Goal: Information Seeking & Learning: Learn about a topic

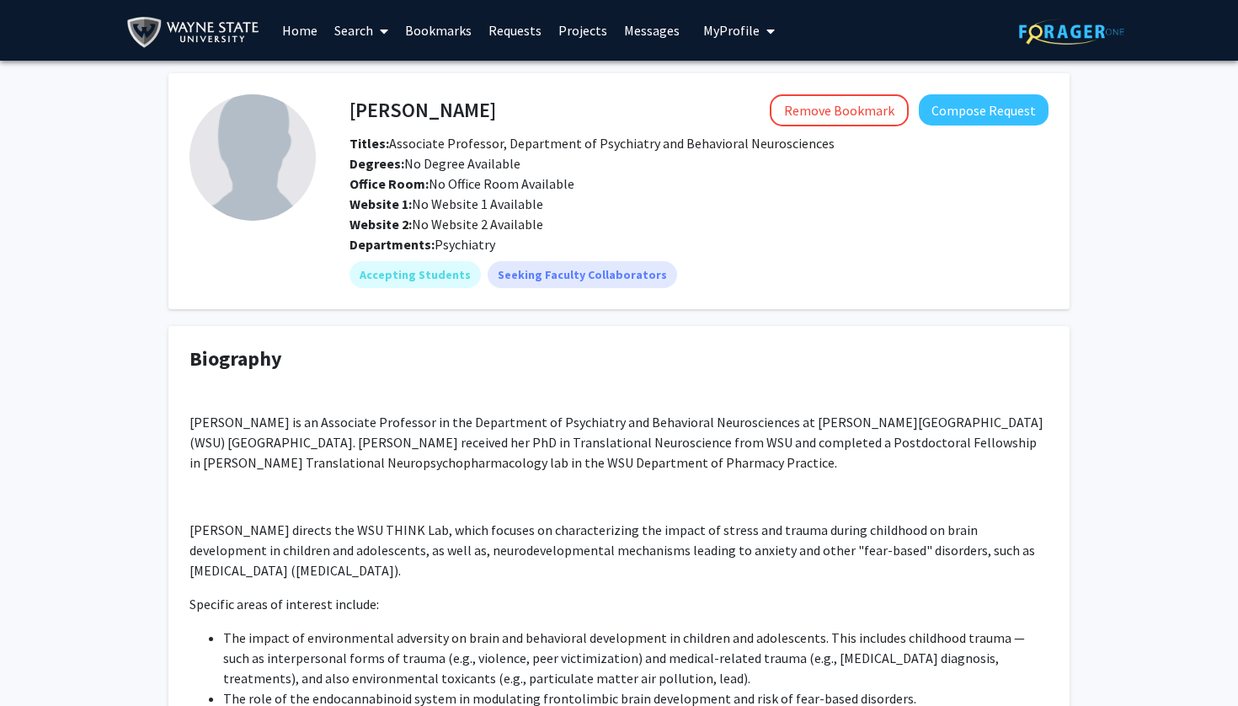
click at [302, 39] on link "Home" at bounding box center [300, 30] width 52 height 59
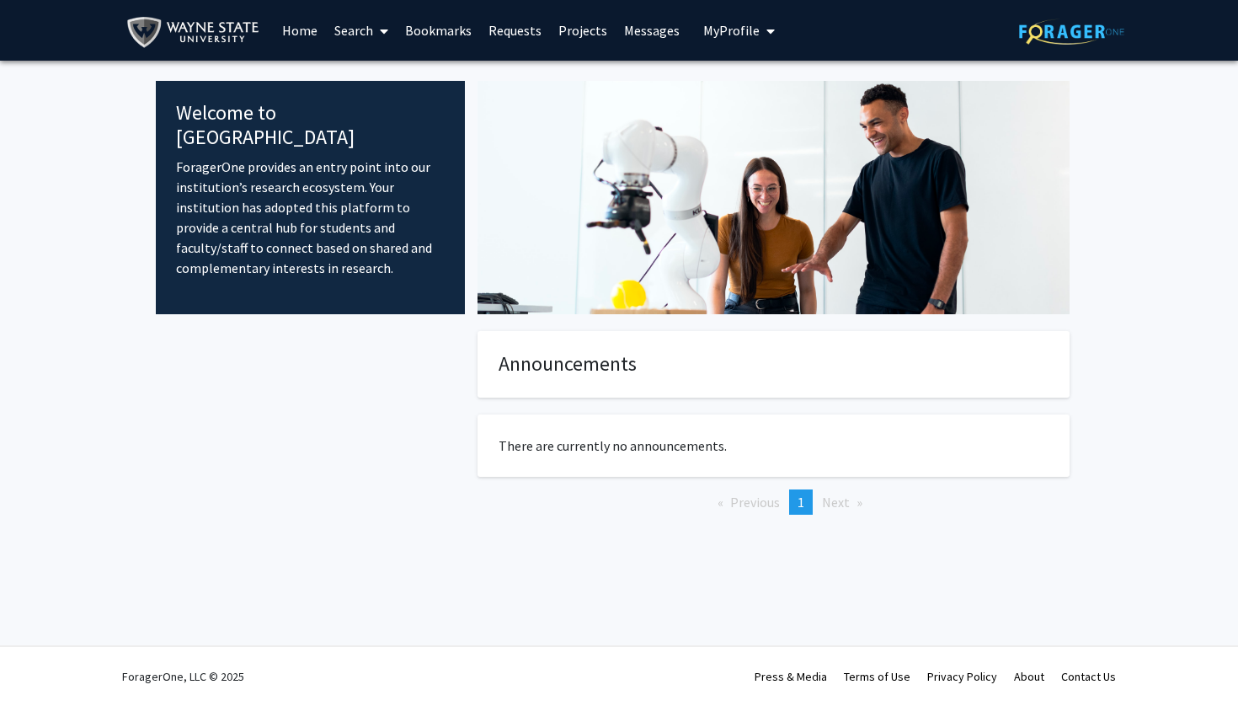
click at [361, 30] on link "Search" at bounding box center [361, 30] width 71 height 59
click at [368, 74] on span "Faculty/Staff" at bounding box center [388, 78] width 124 height 34
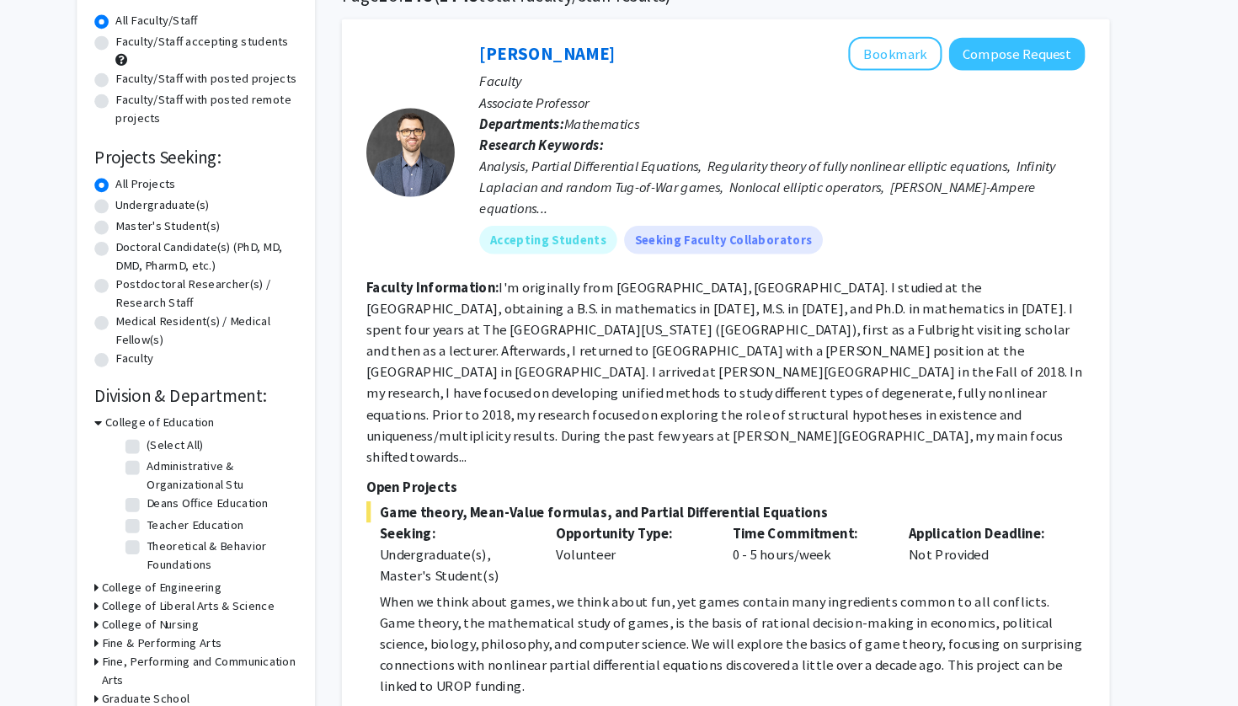
scroll to position [125, 0]
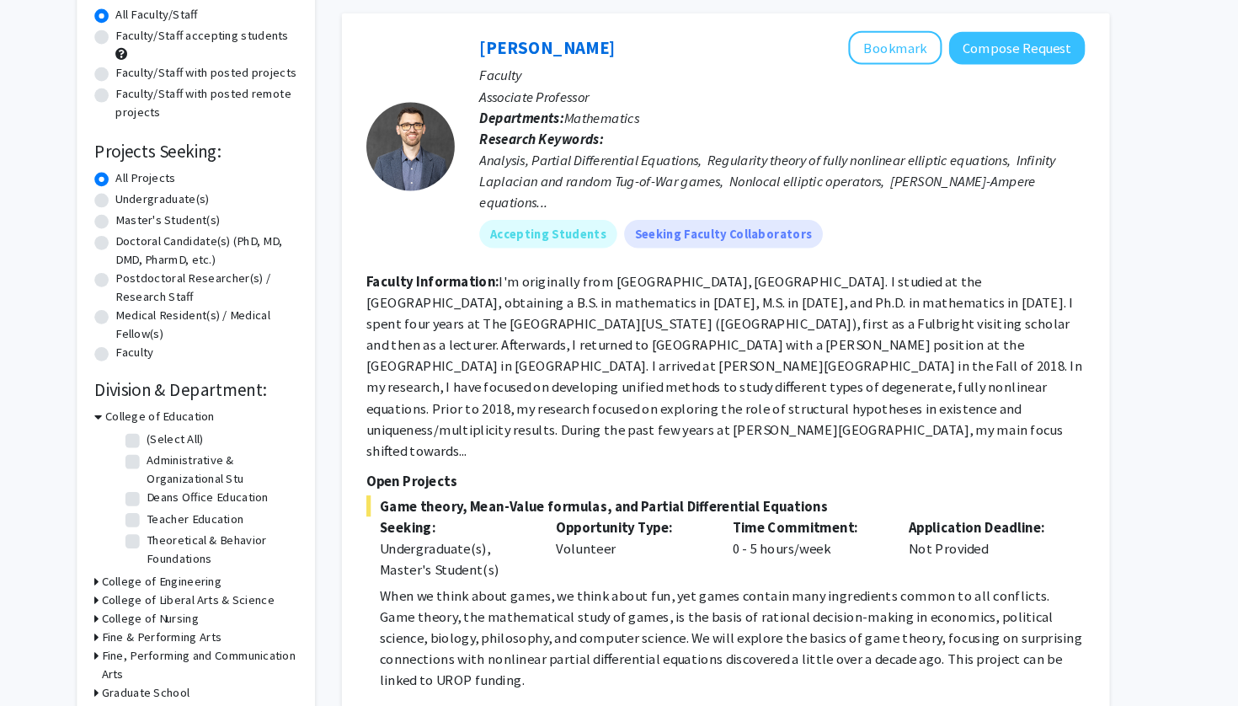
click at [163, 214] on label "Undergraduate(s)" at bounding box center [207, 223] width 89 height 18
click at [163, 214] on input "Undergraduate(s)" at bounding box center [168, 219] width 11 height 11
radio input "true"
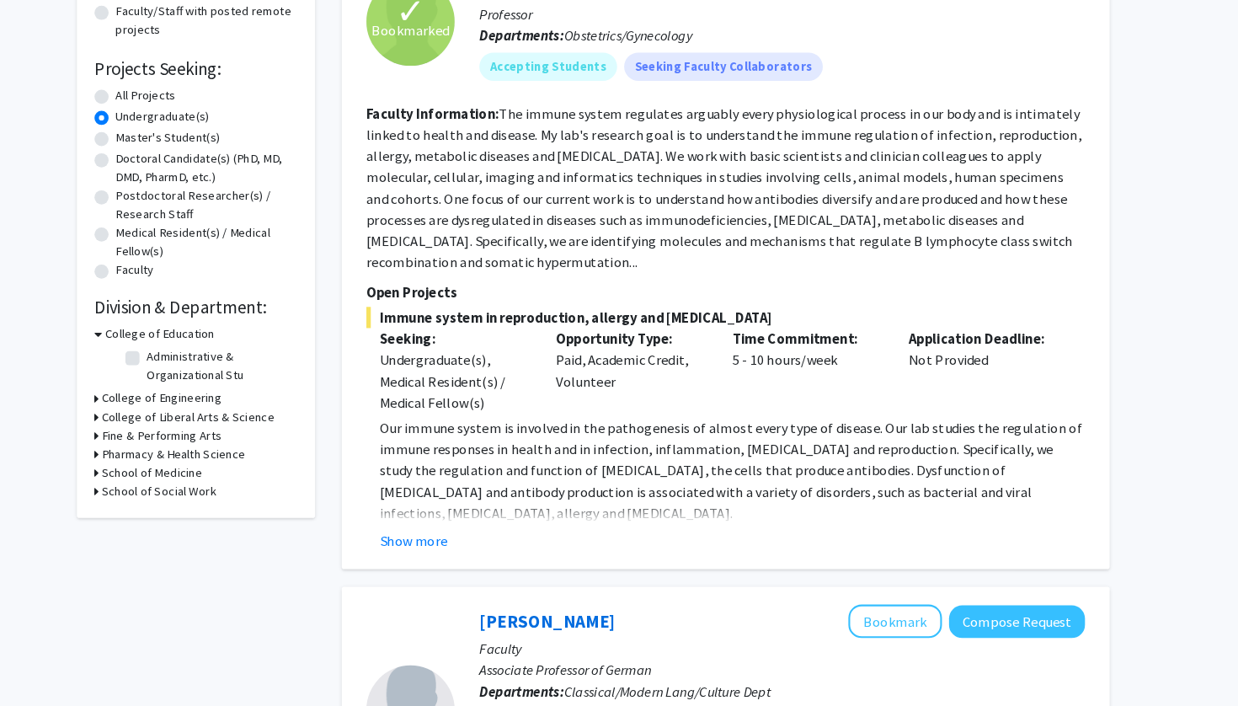
scroll to position [205, 0]
click at [415, 537] on button "Show more" at bounding box center [447, 547] width 65 height 20
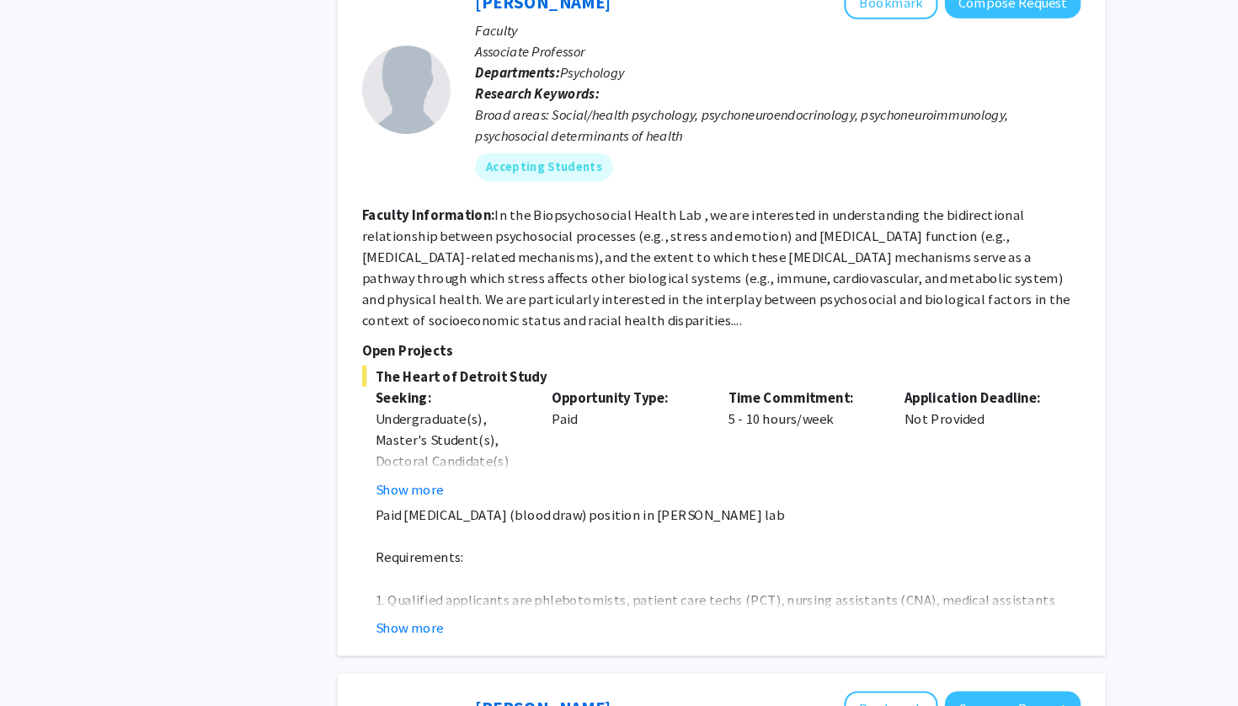
scroll to position [2915, 0]
click at [415, 621] on button "Show more" at bounding box center [447, 631] width 65 height 20
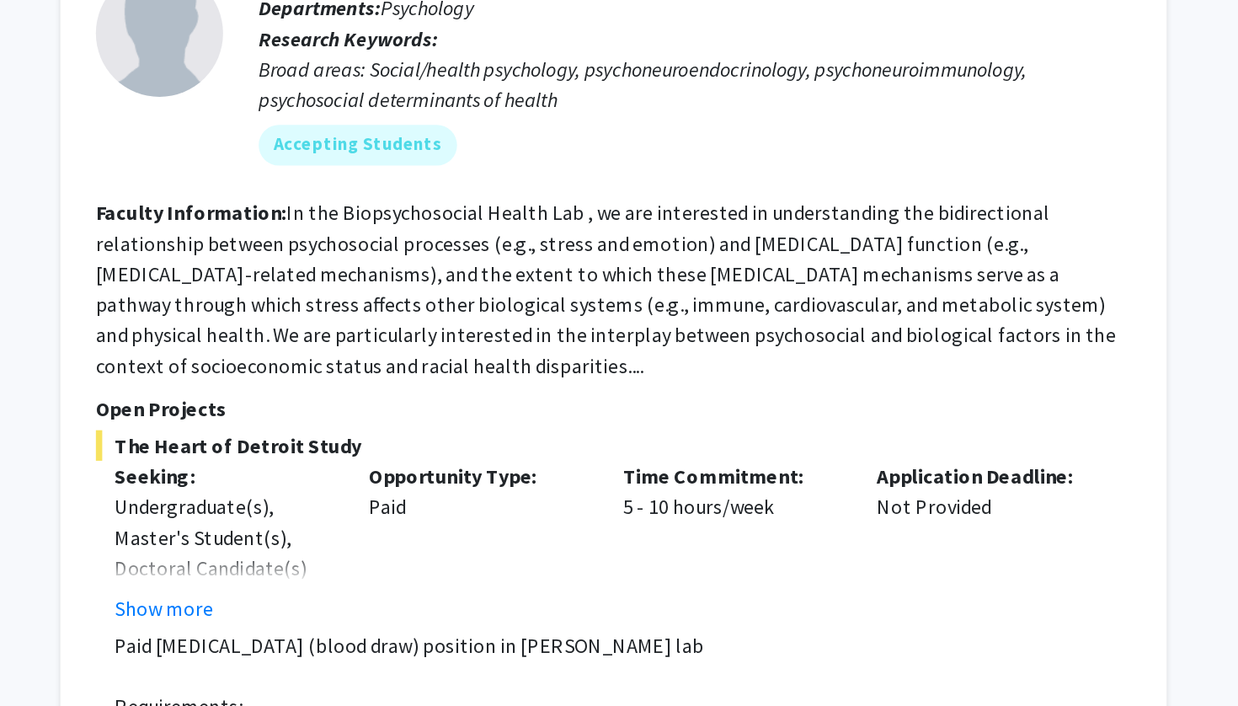
scroll to position [2964, 0]
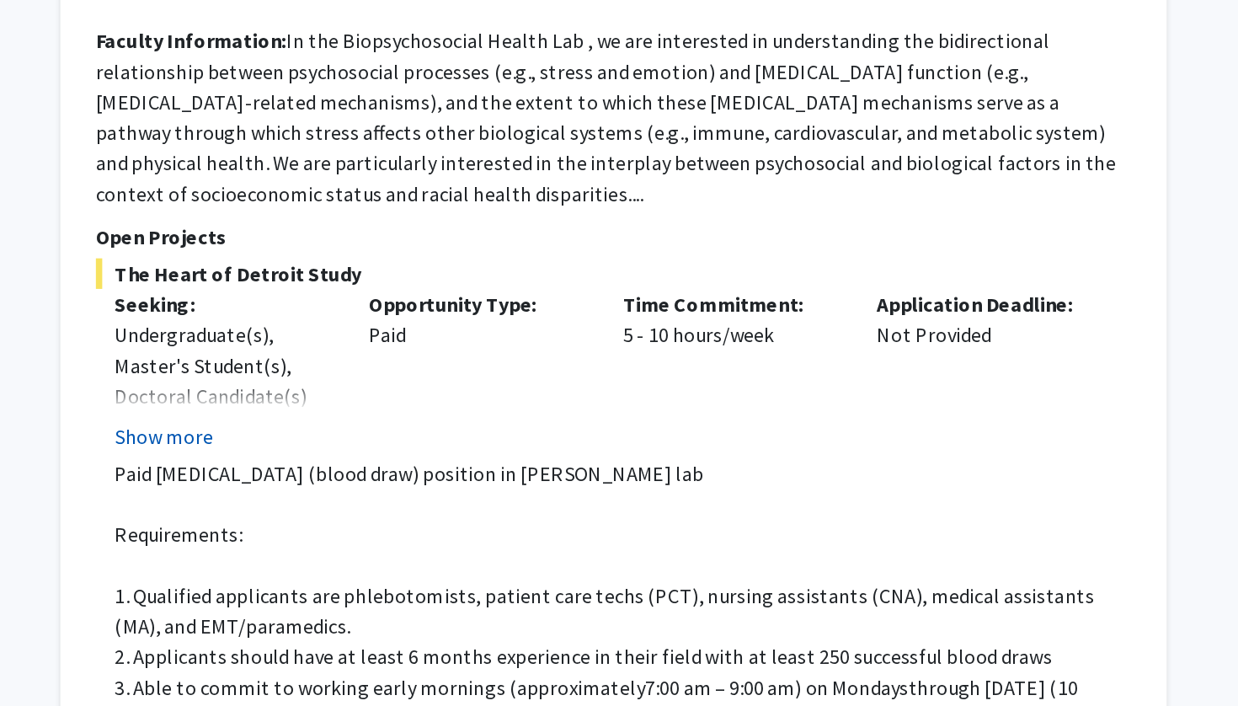
click at [415, 440] on button "Show more" at bounding box center [447, 450] width 65 height 20
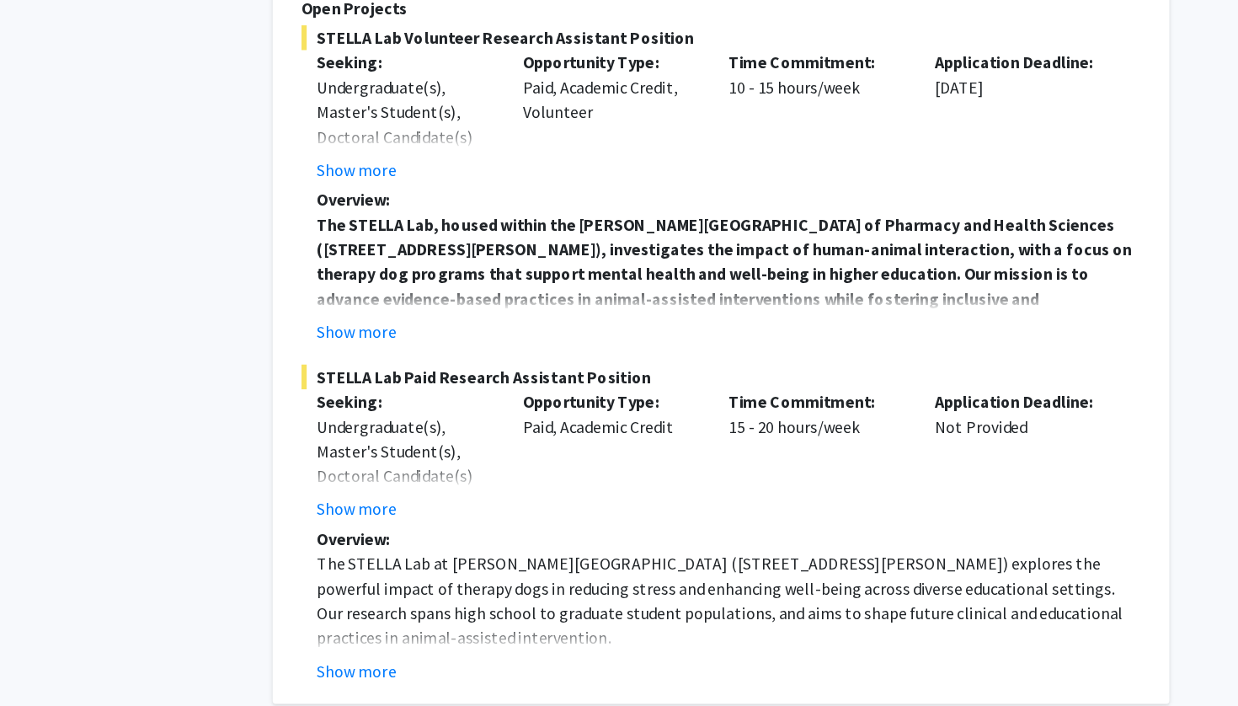
scroll to position [4916, 0]
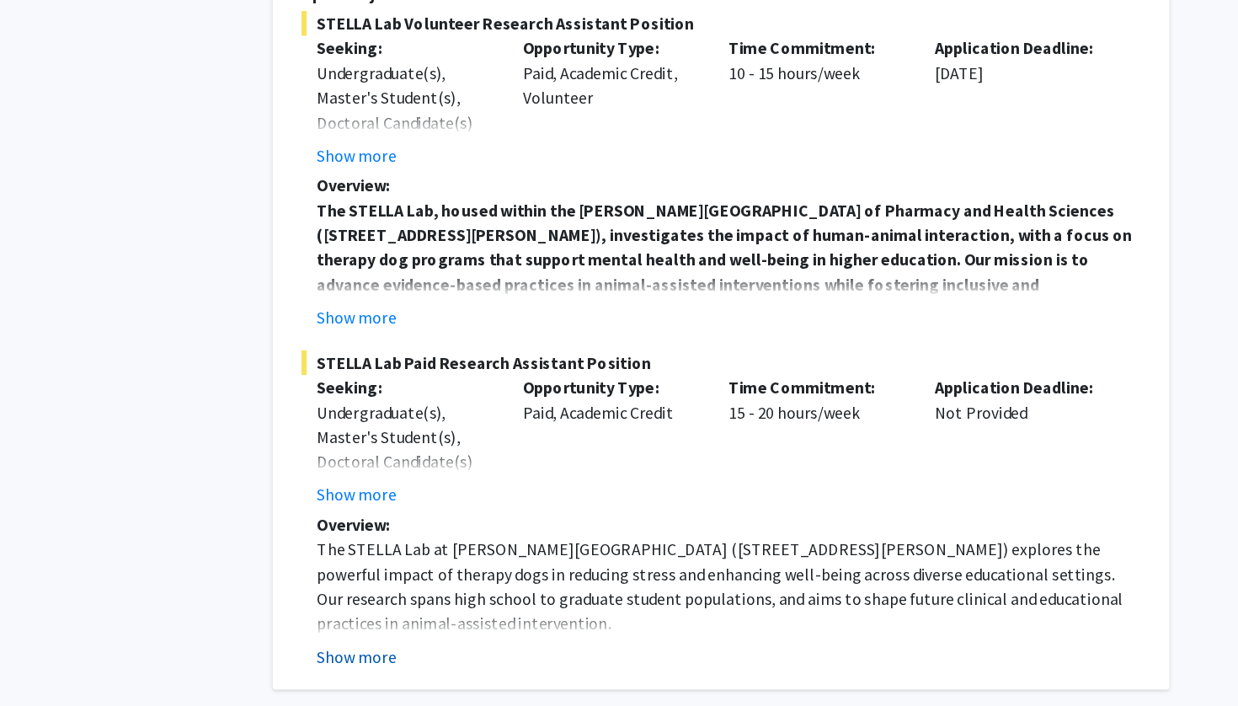
click at [415, 655] on button "Show more" at bounding box center [447, 665] width 65 height 20
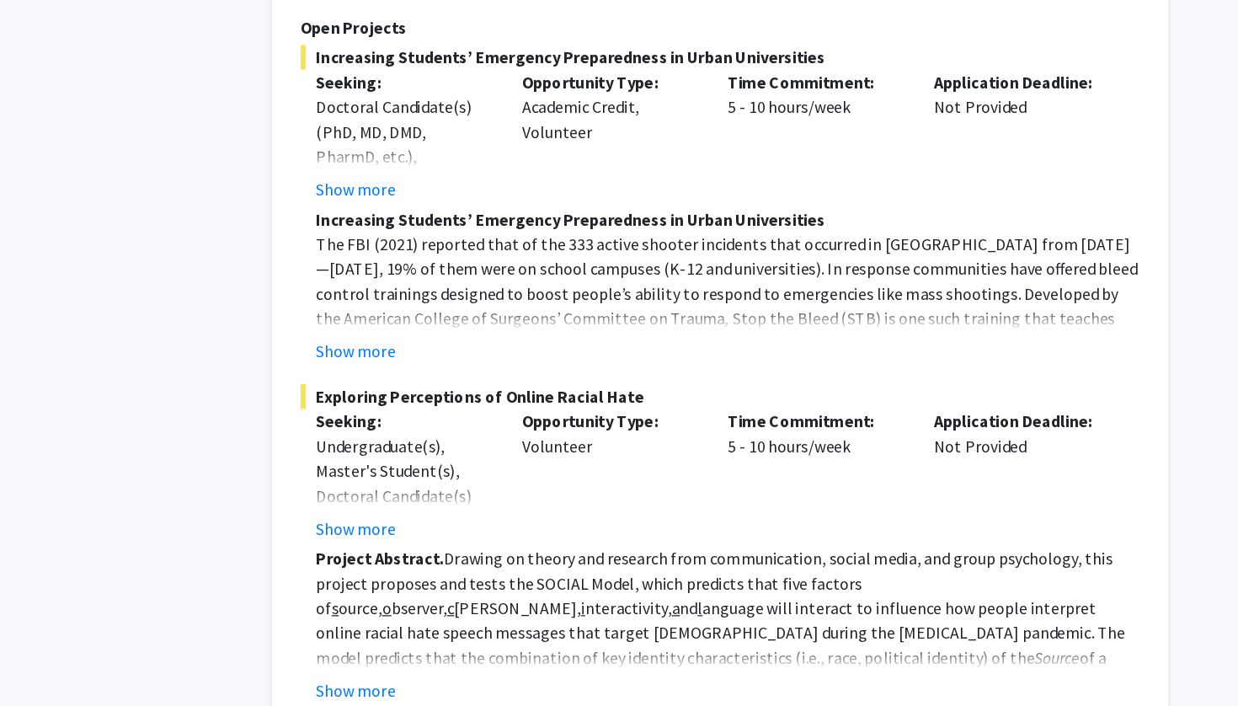
scroll to position [8152, 0]
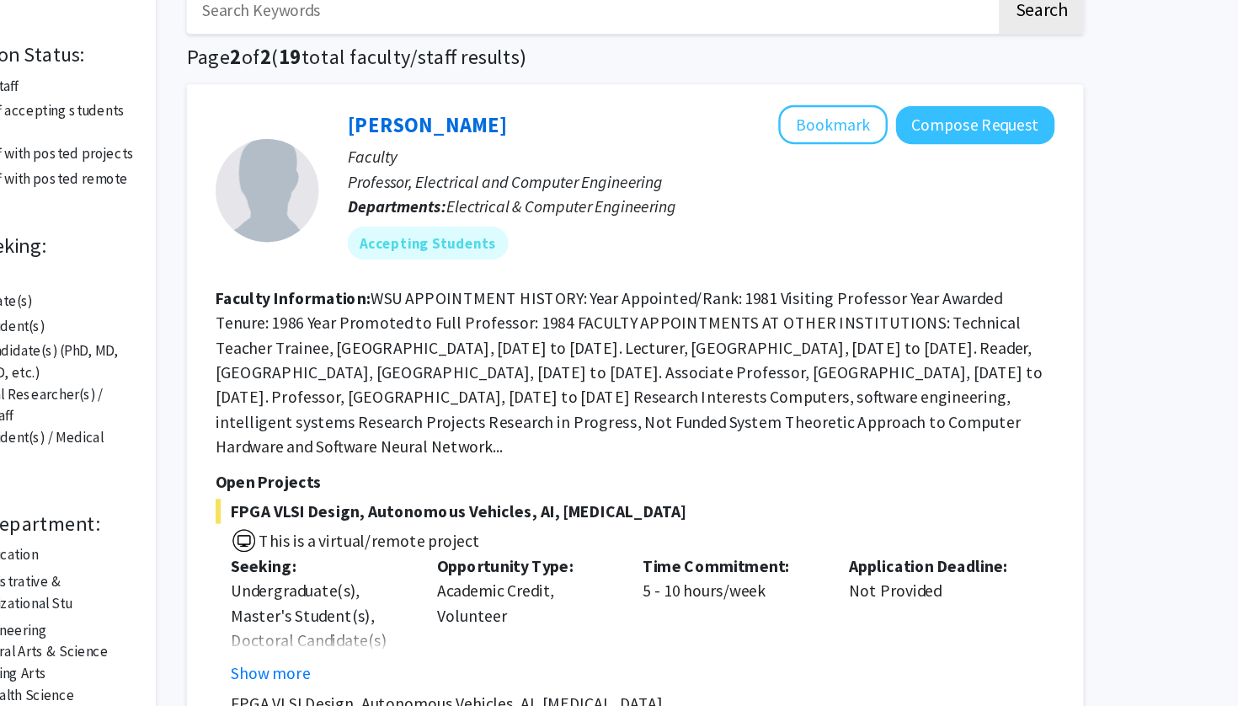
scroll to position [100, 0]
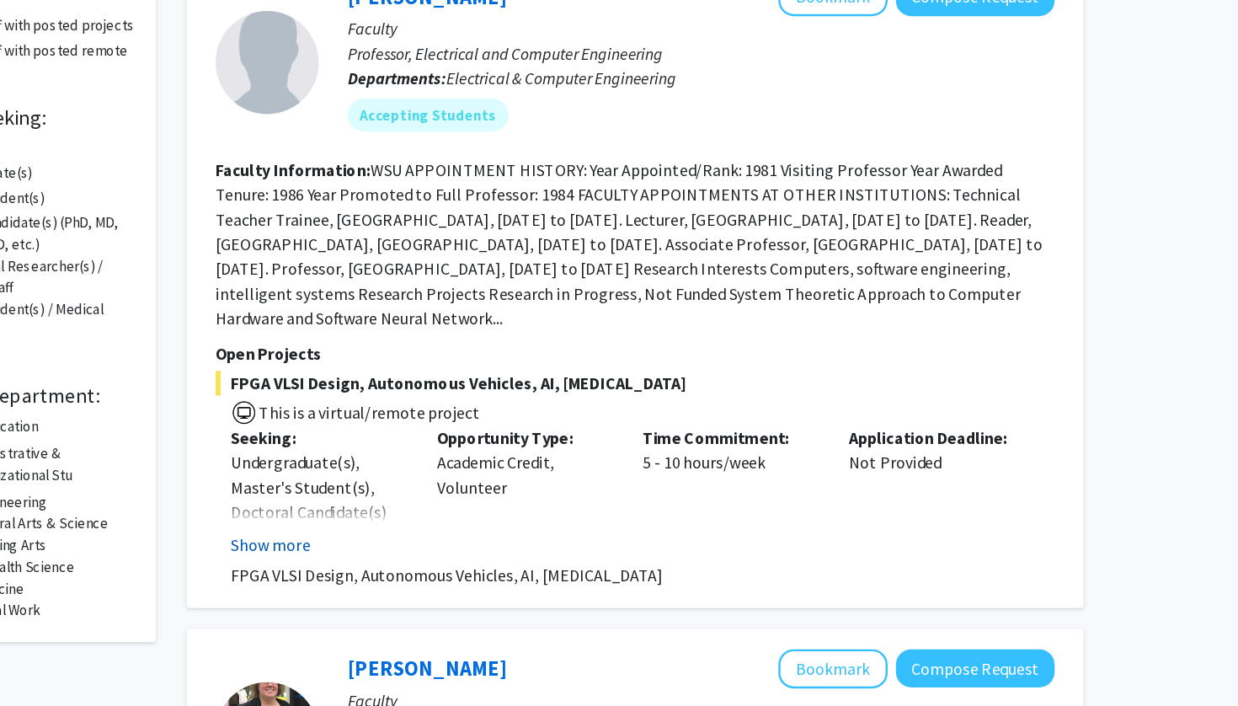
click at [415, 541] on button "Show more" at bounding box center [447, 551] width 65 height 20
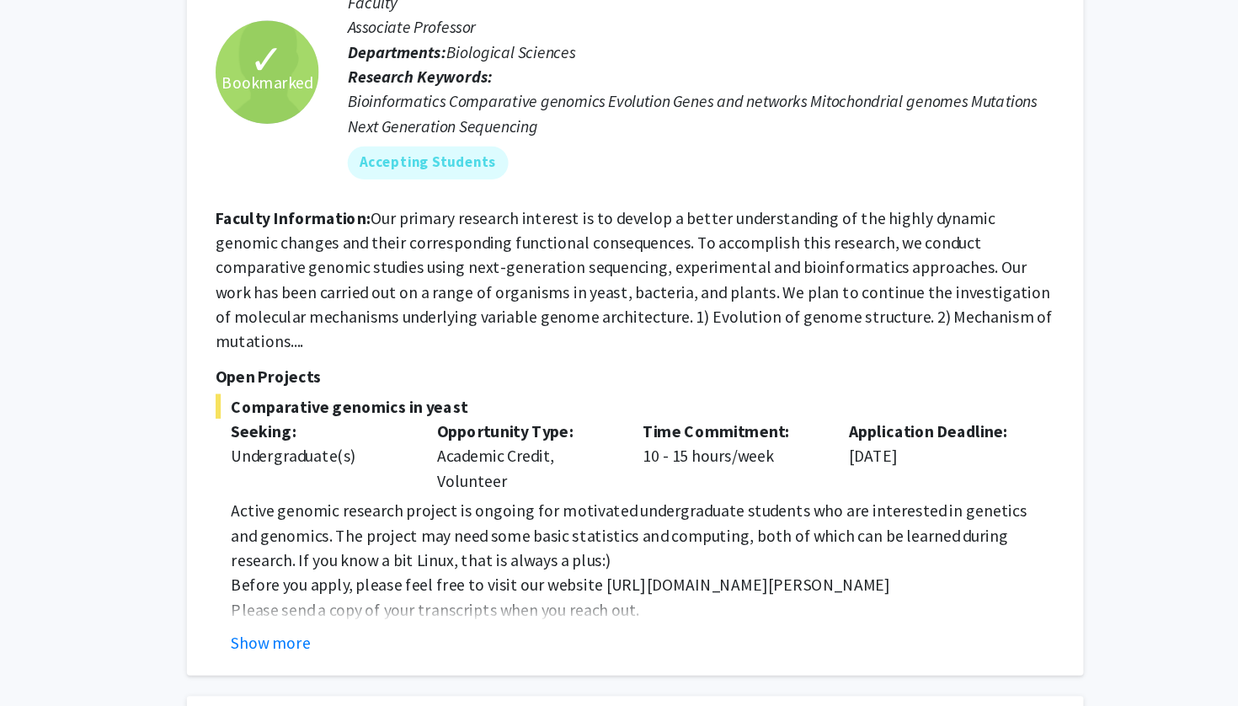
scroll to position [1246, 0]
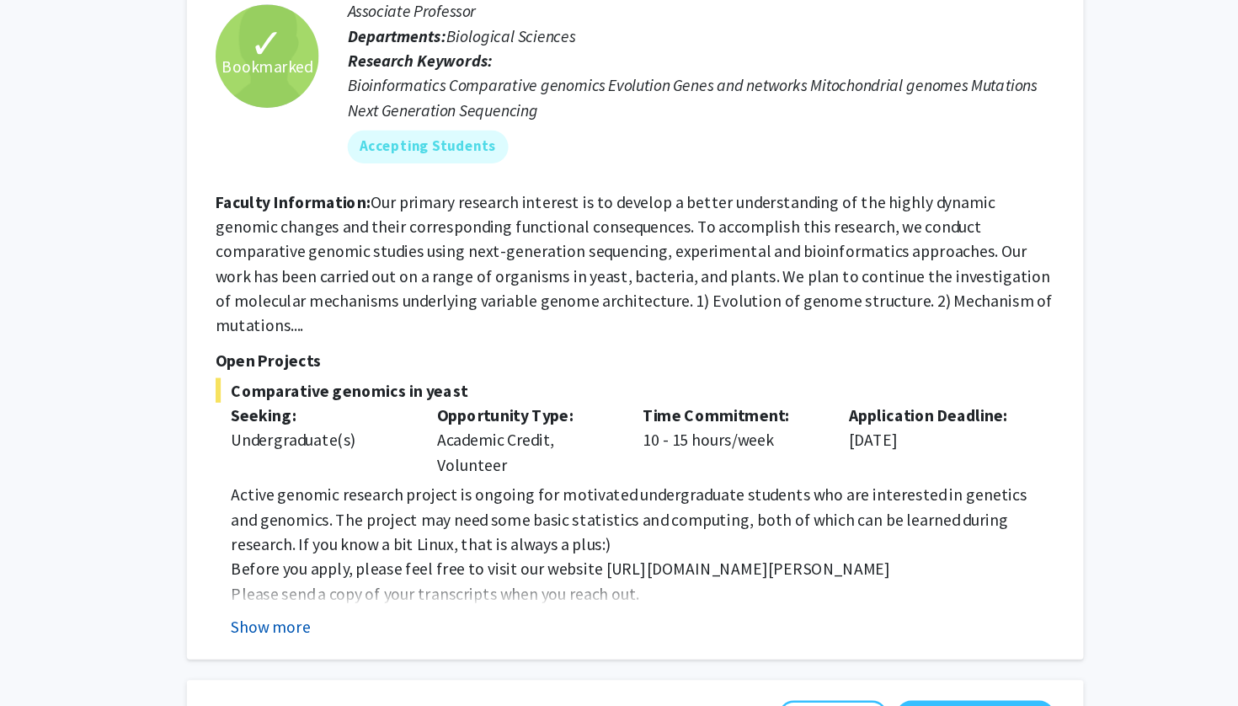
click at [415, 631] on button "Show more" at bounding box center [447, 641] width 65 height 20
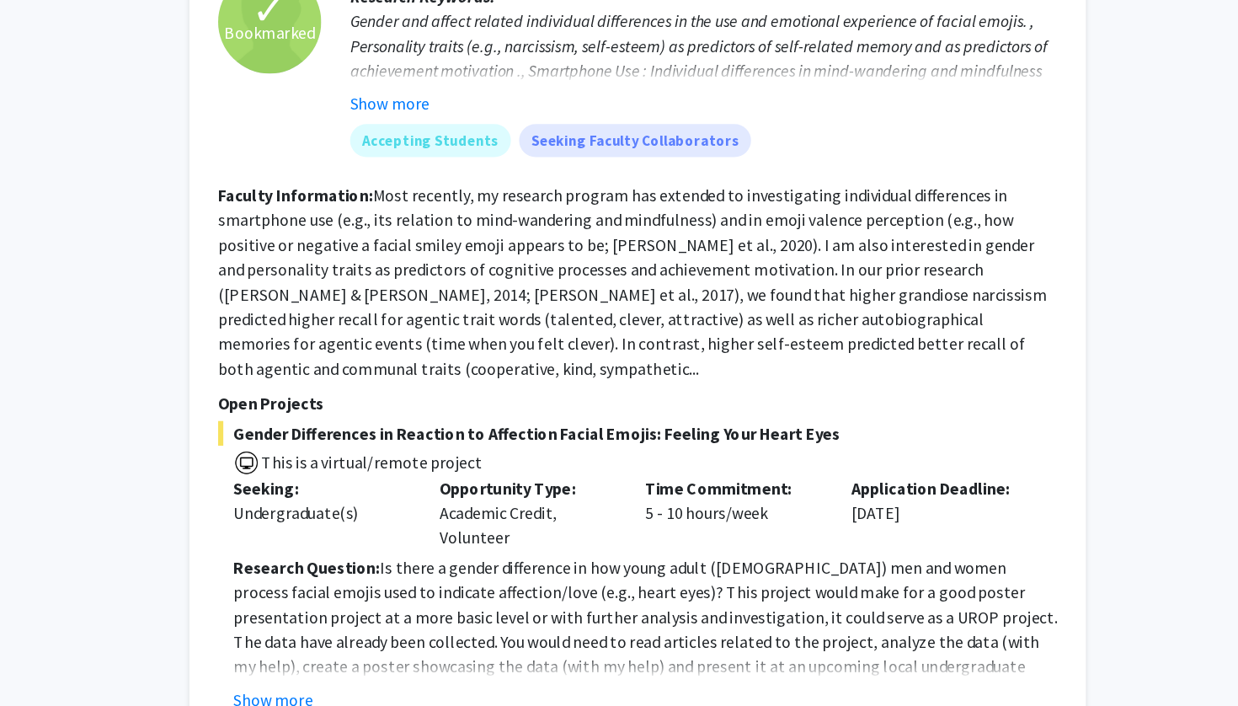
scroll to position [3053, 0]
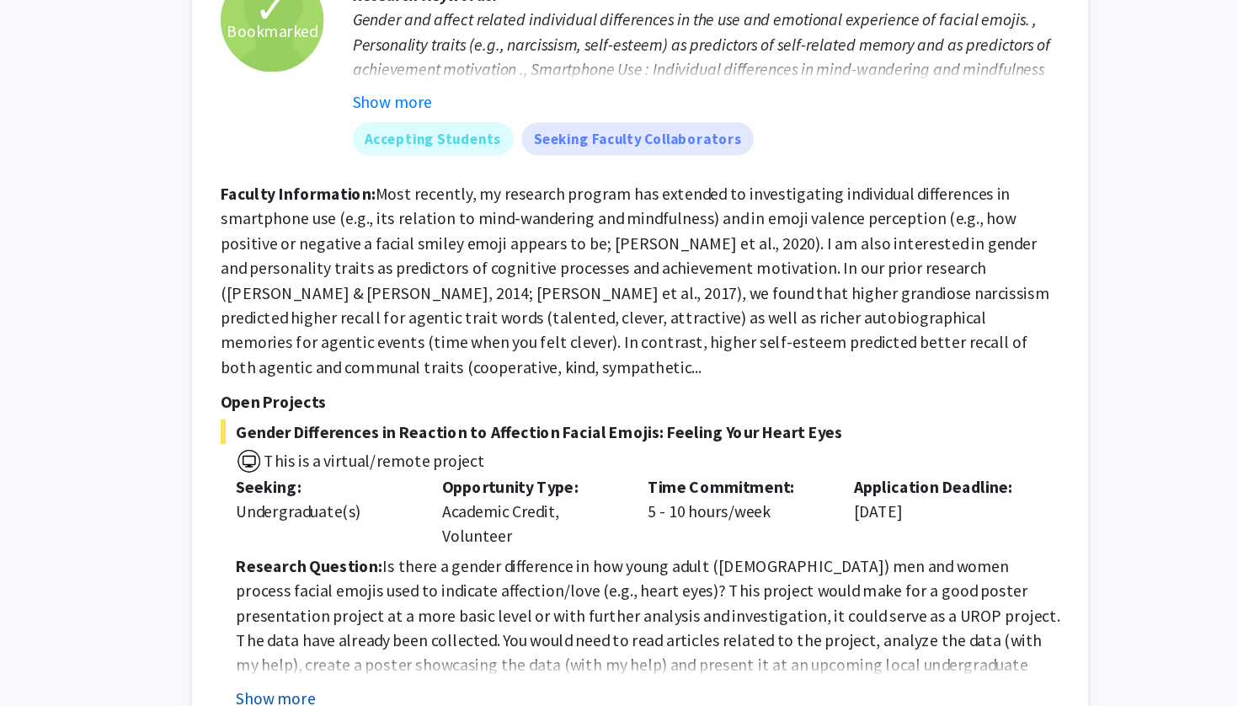
click at [415, 689] on button "Show more" at bounding box center [447, 699] width 65 height 20
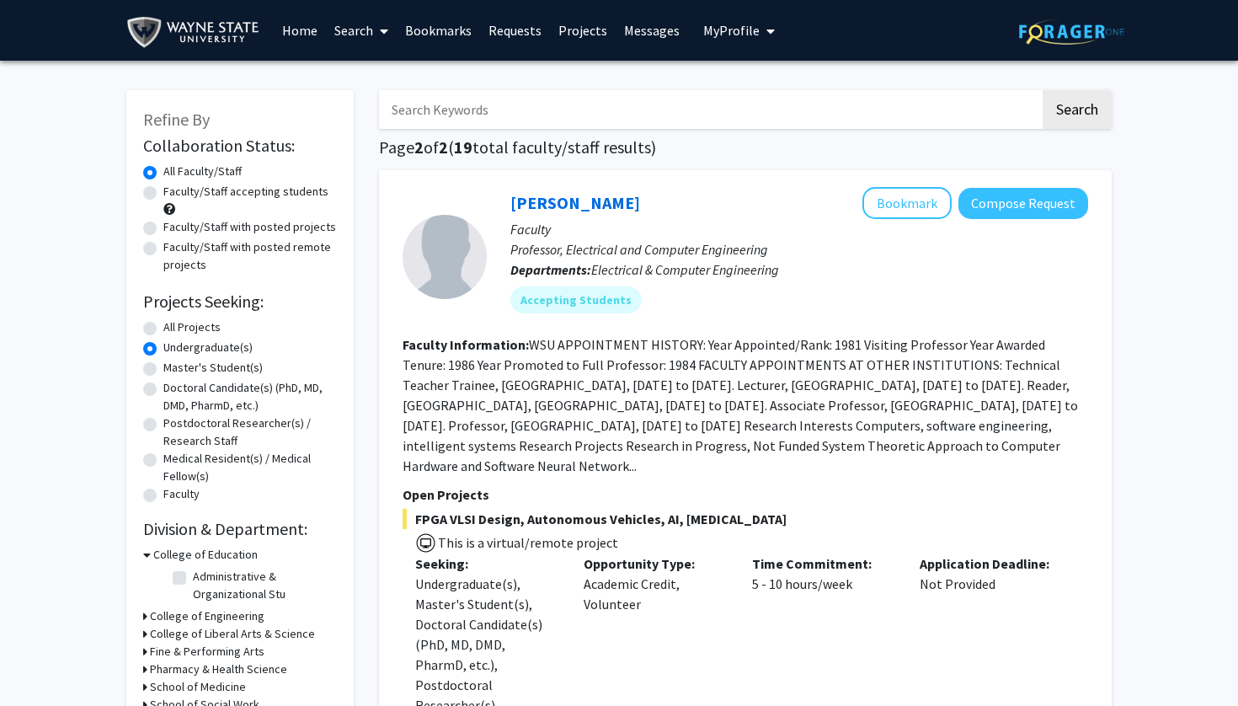
scroll to position [0, 0]
click at [443, 36] on link "Bookmarks" at bounding box center [438, 30] width 83 height 59
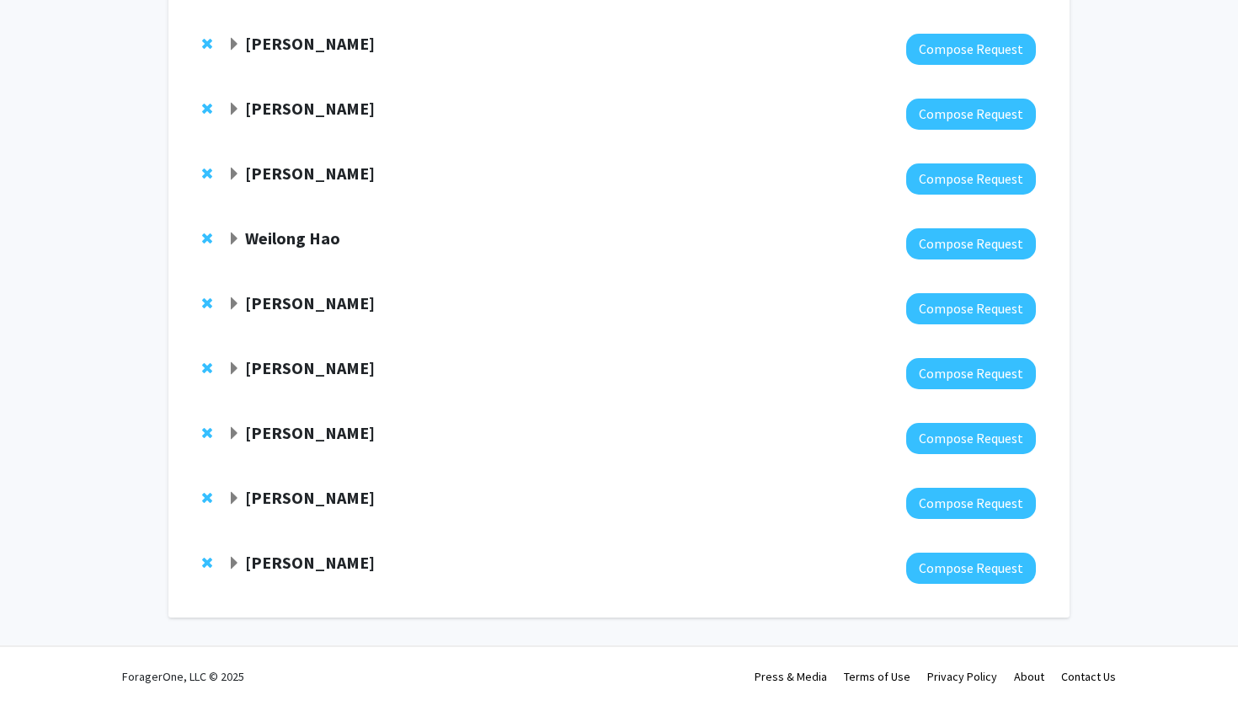
scroll to position [495, 0]
click at [232, 554] on div "[PERSON_NAME]" at bounding box center [409, 563] width 364 height 21
click at [239, 567] on span "Expand Laura Benjamins Bookmark" at bounding box center [233, 563] width 13 height 13
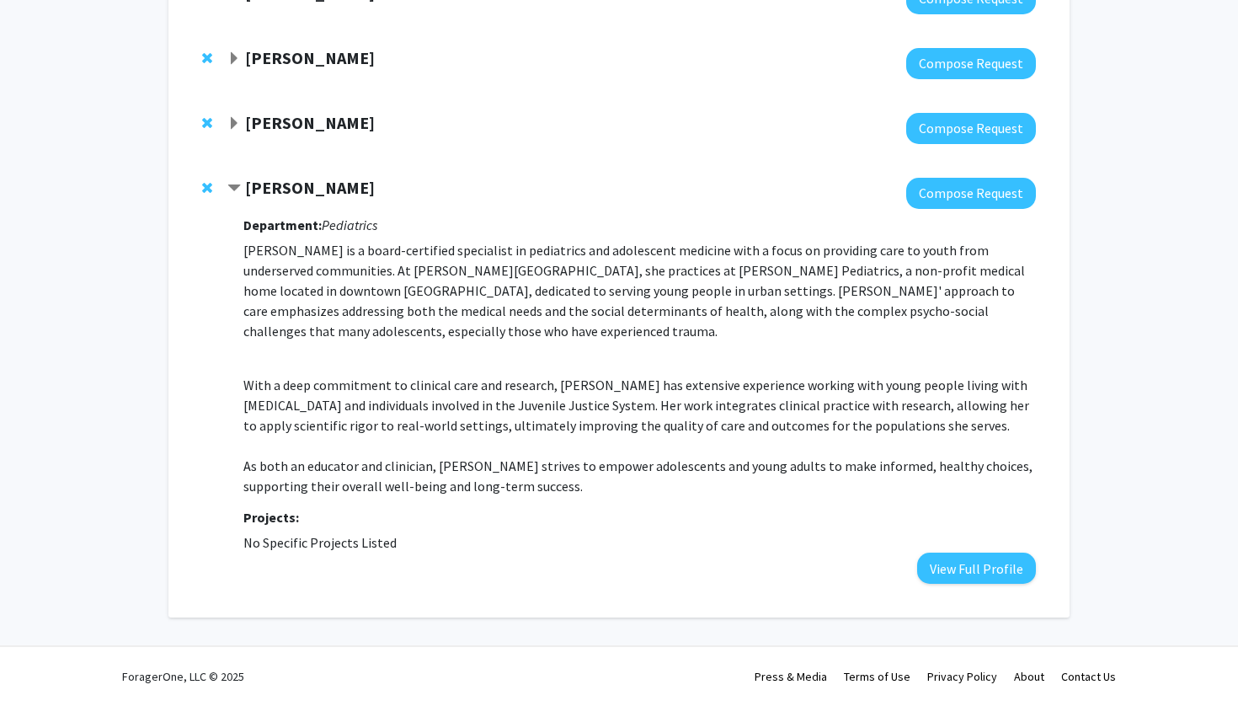
scroll to position [870, 0]
click at [959, 570] on button "View Full Profile" at bounding box center [976, 568] width 119 height 31
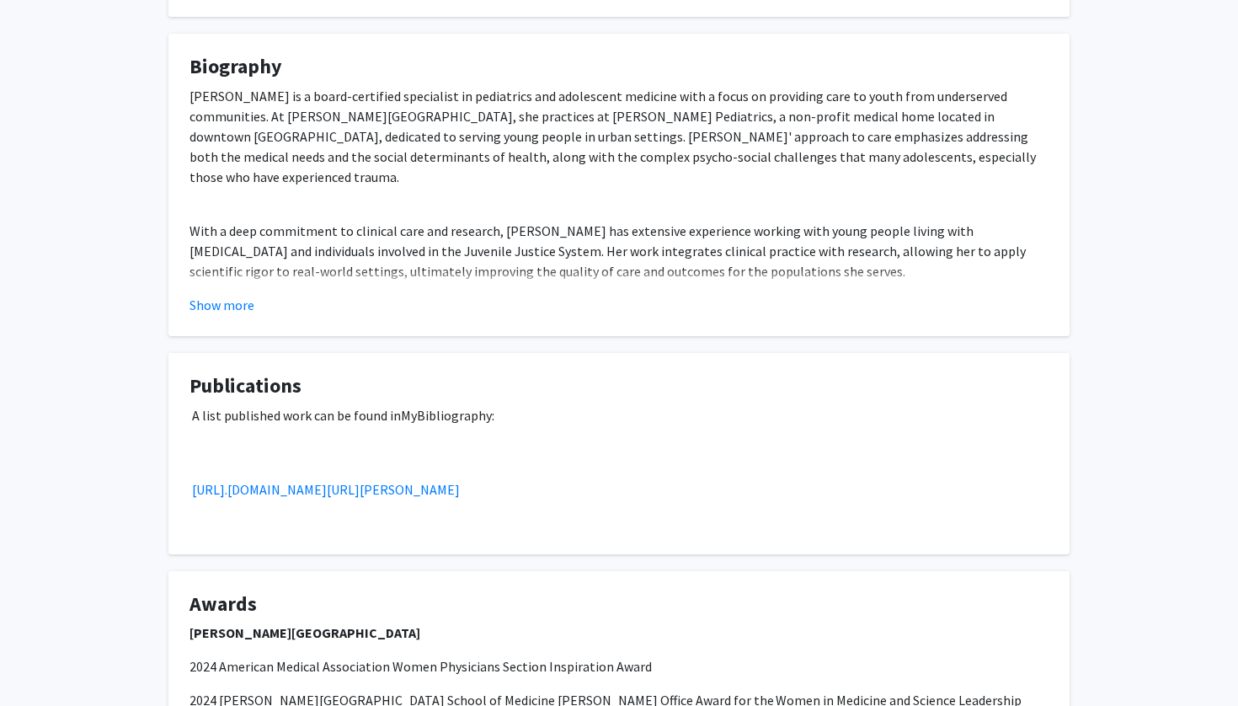
scroll to position [299, 0]
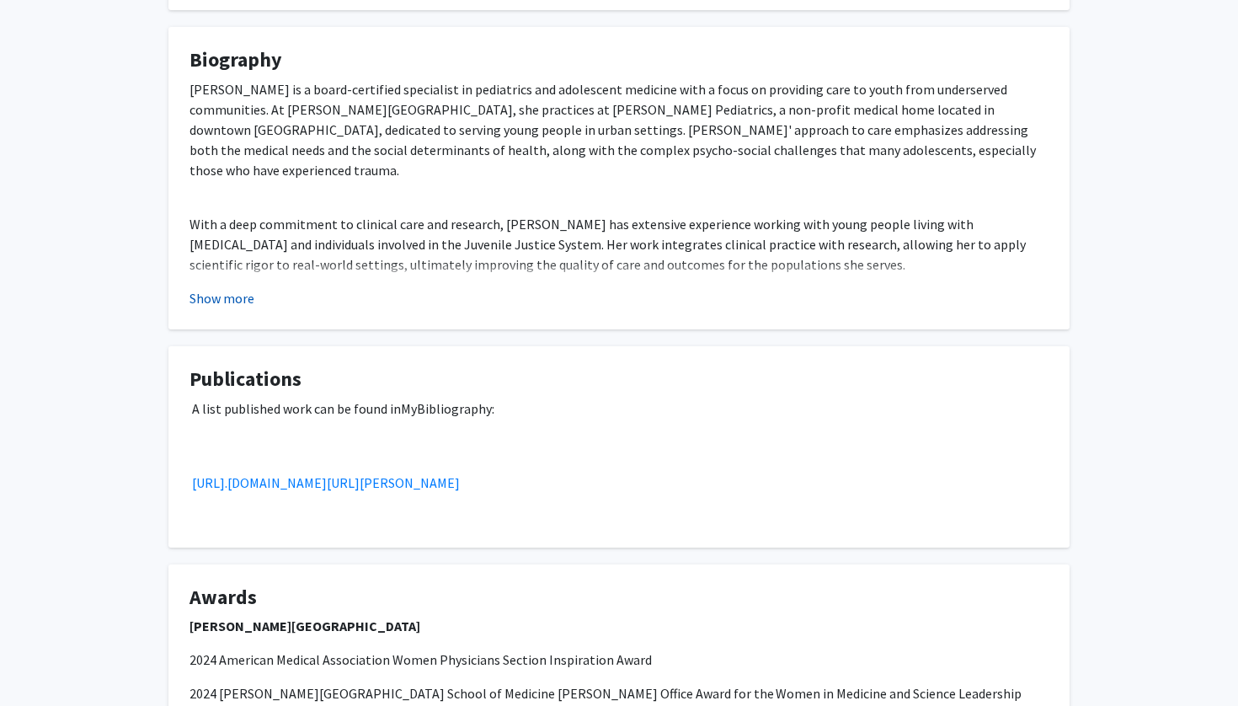
click at [229, 302] on button "Show more" at bounding box center [222, 298] width 65 height 20
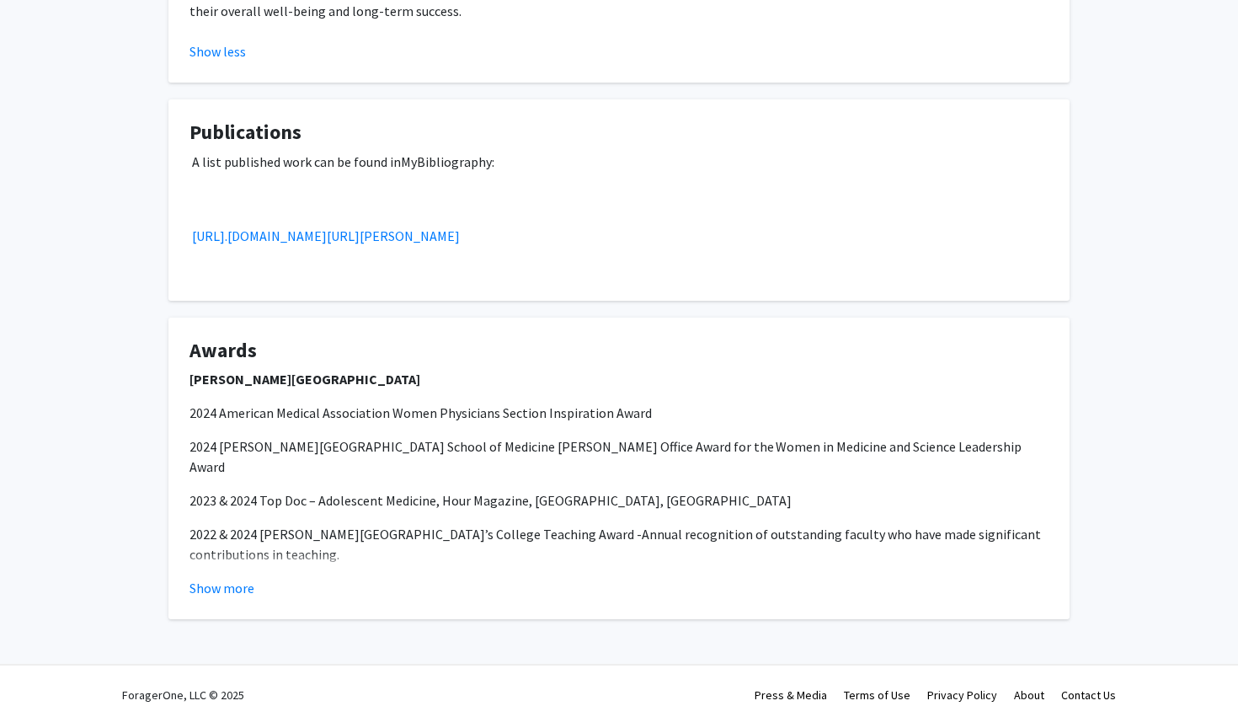
scroll to position [612, 0]
click at [207, 579] on button "Show more" at bounding box center [222, 589] width 65 height 20
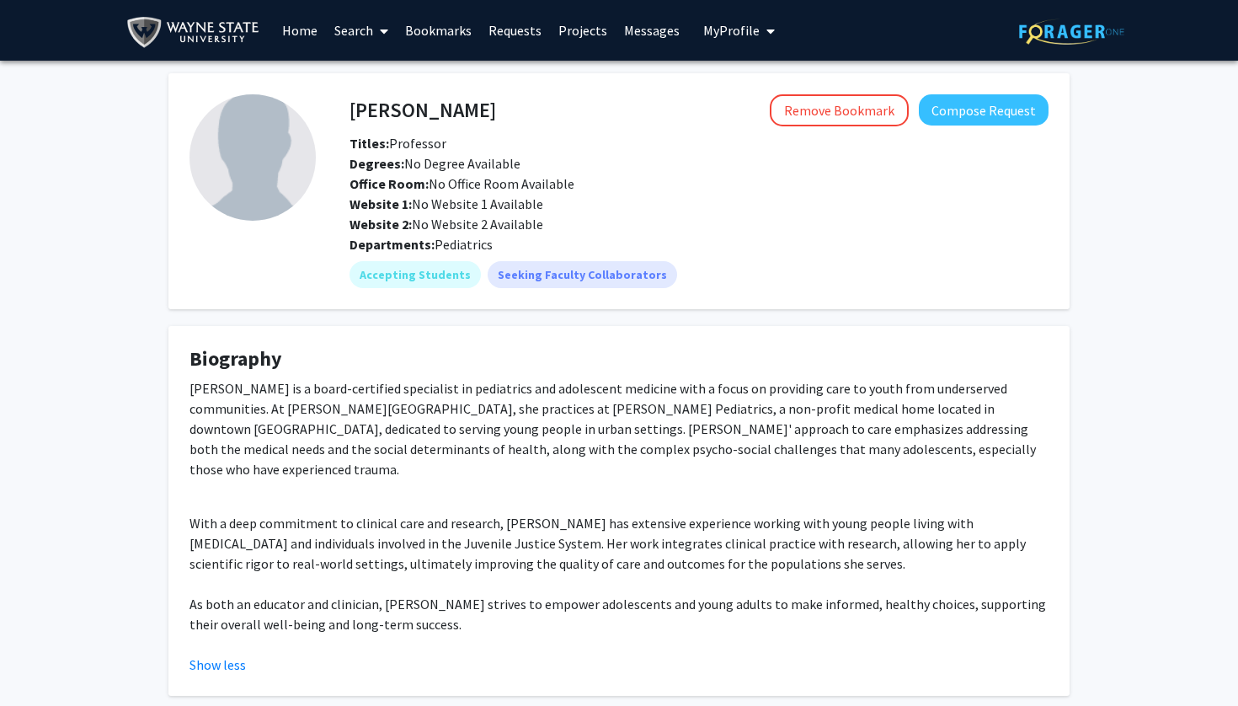
scroll to position [0, 0]
